Goal: Information Seeking & Learning: Learn about a topic

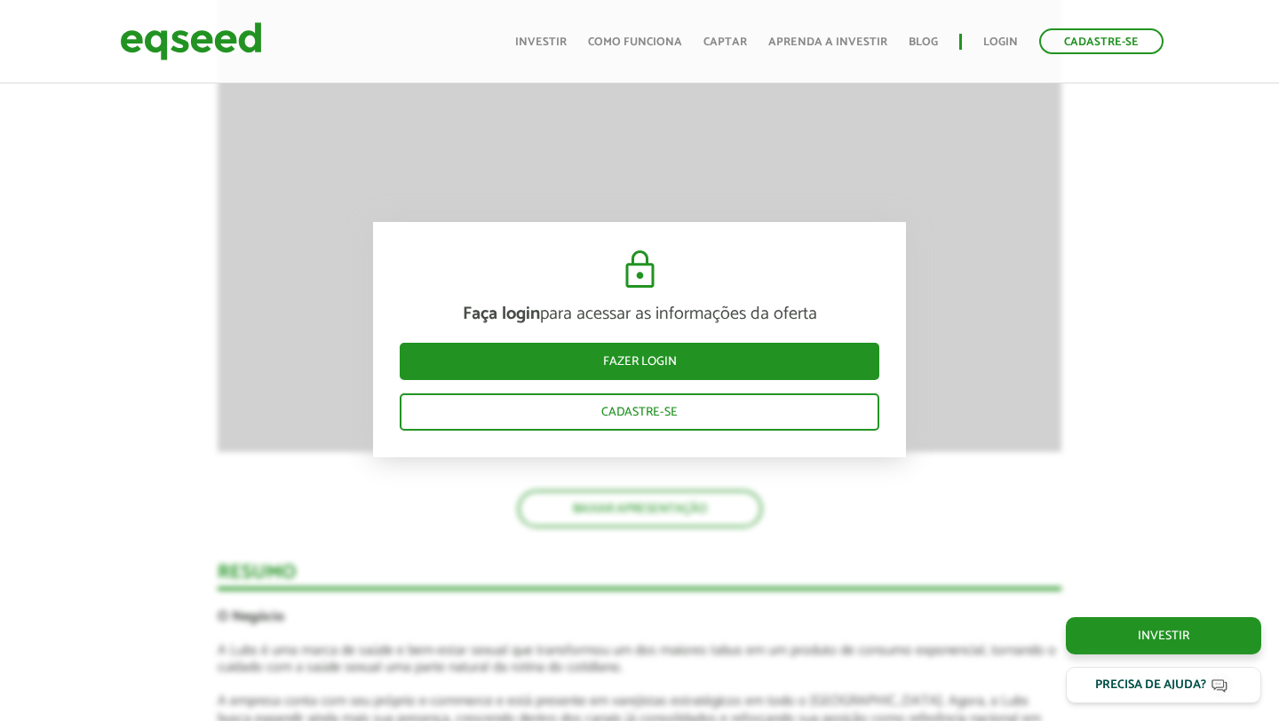
scroll to position [1869, 0]
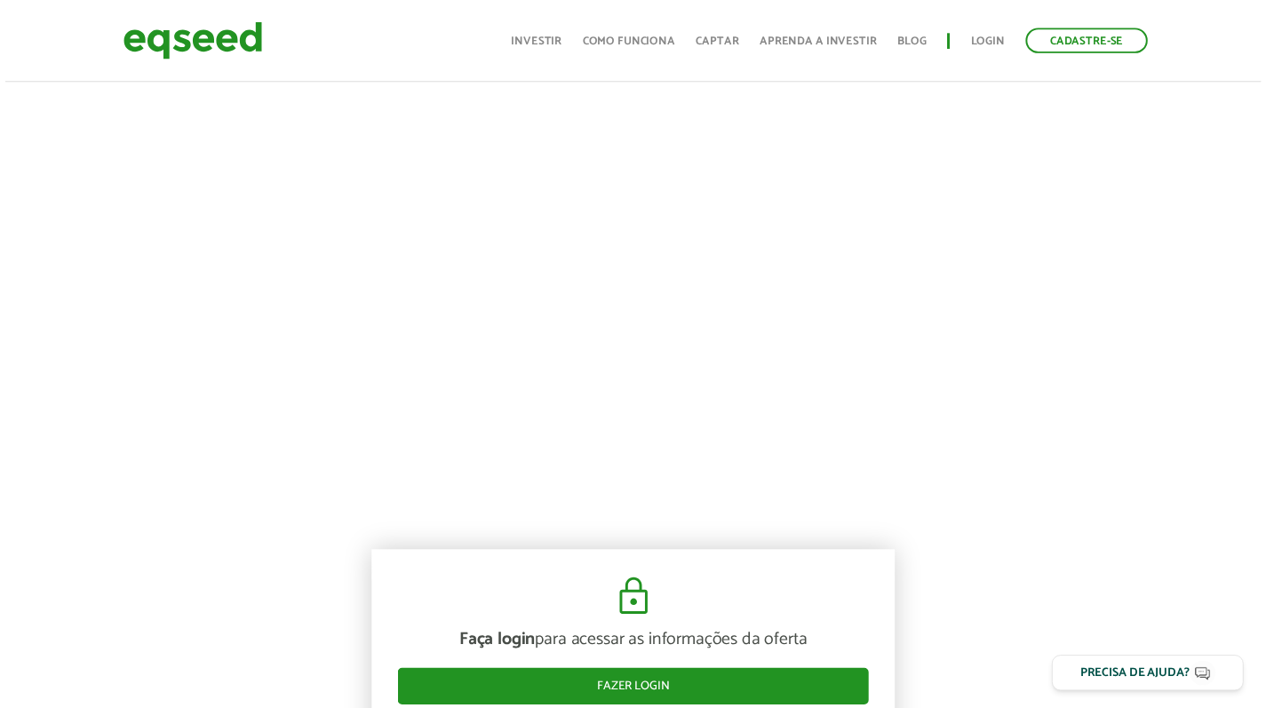
scroll to position [0, 0]
